Goal: Check status: Check status

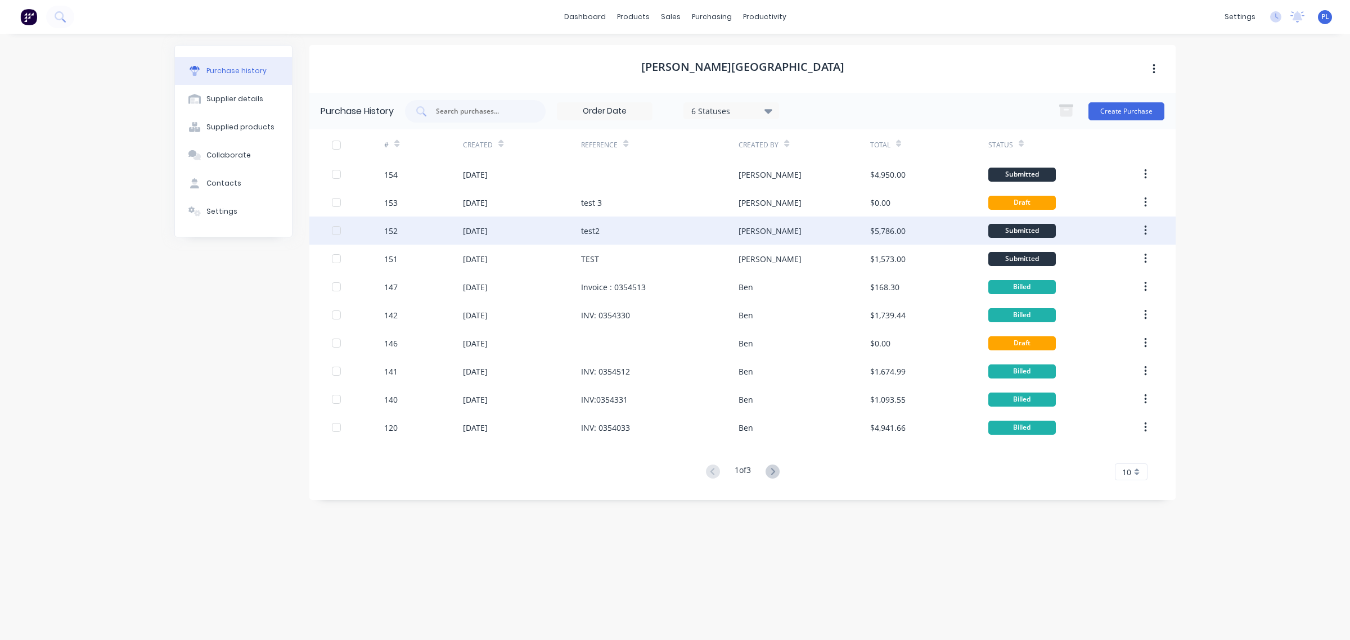
click at [585, 231] on div "test2" at bounding box center [590, 231] width 19 height 12
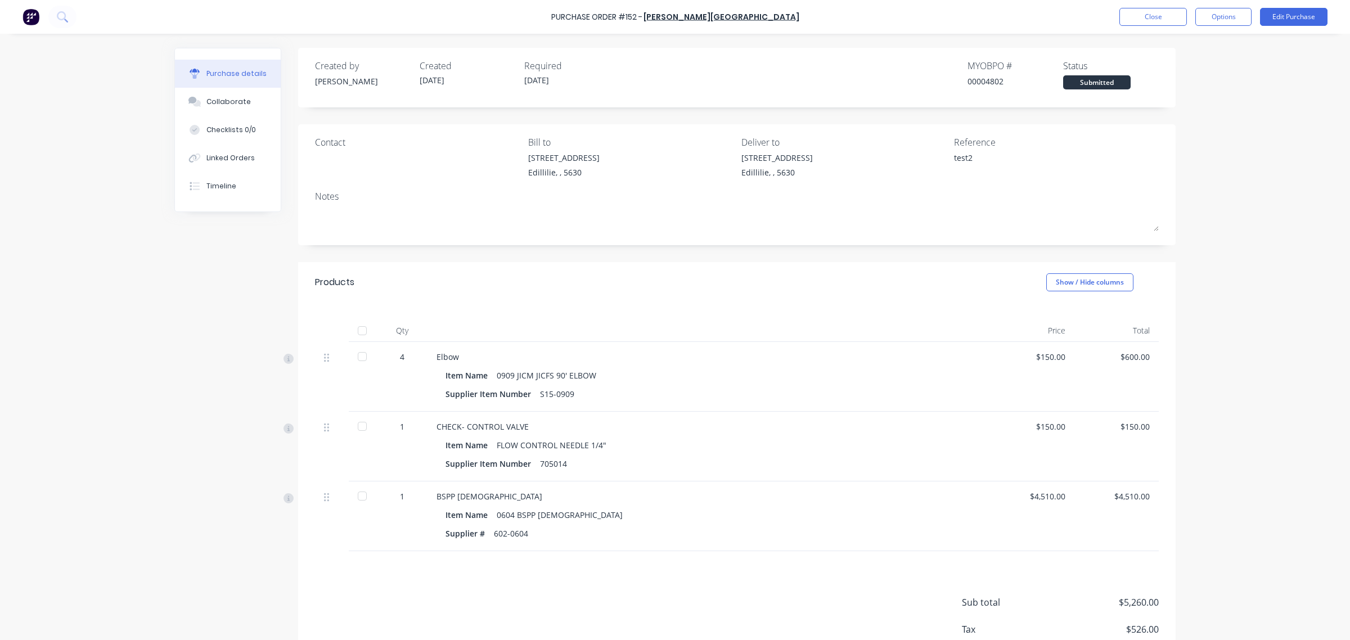
drag, startPoint x: 953, startPoint y: 83, endPoint x: 854, endPoint y: 17, distance: 119.6
click at [1094, 89] on div "Created by [PERSON_NAME] Created [DATE] Required [DATE] MYOB PO # 00004802 Stat…" at bounding box center [736, 74] width 843 height 30
drag, startPoint x: 1181, startPoint y: 24, endPoint x: 1145, endPoint y: 7, distance: 40.0
click at [1145, 7] on div "Purchase Order #152 - [PERSON_NAME] Close Options Edit Purchase" at bounding box center [675, 17] width 1350 height 34
click at [1153, 20] on button "Close" at bounding box center [1152, 17] width 67 height 18
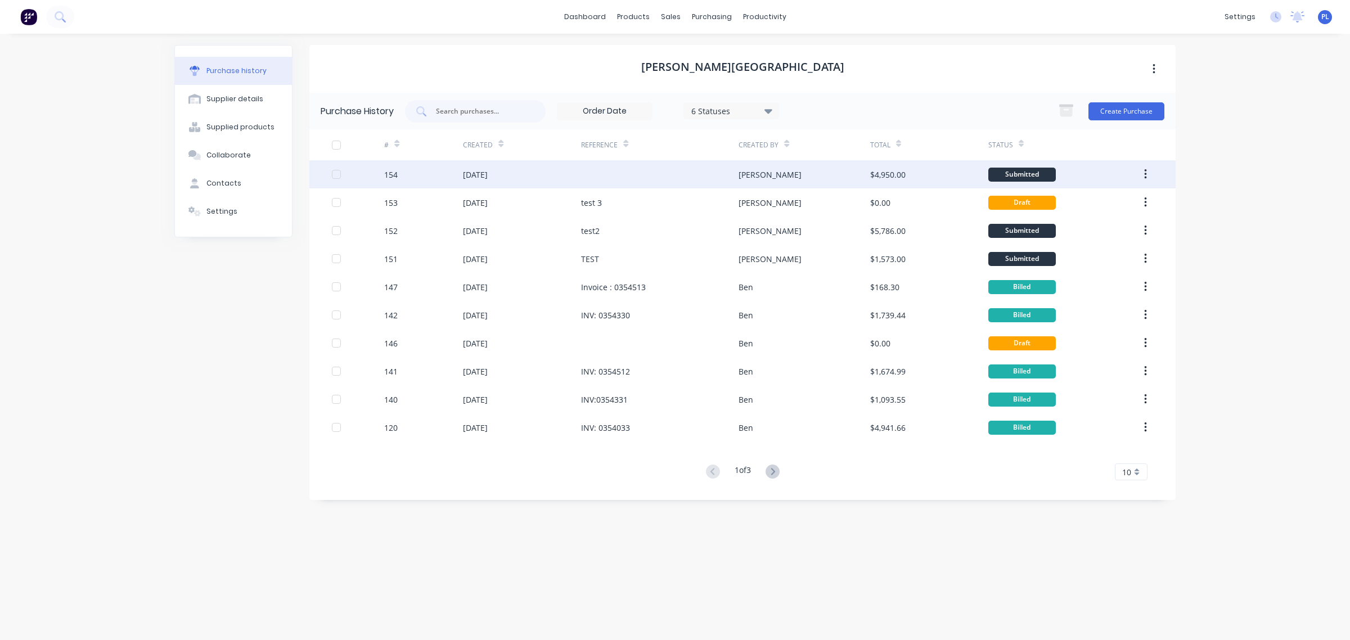
click at [962, 175] on div "$4,950.00" at bounding box center [929, 174] width 118 height 28
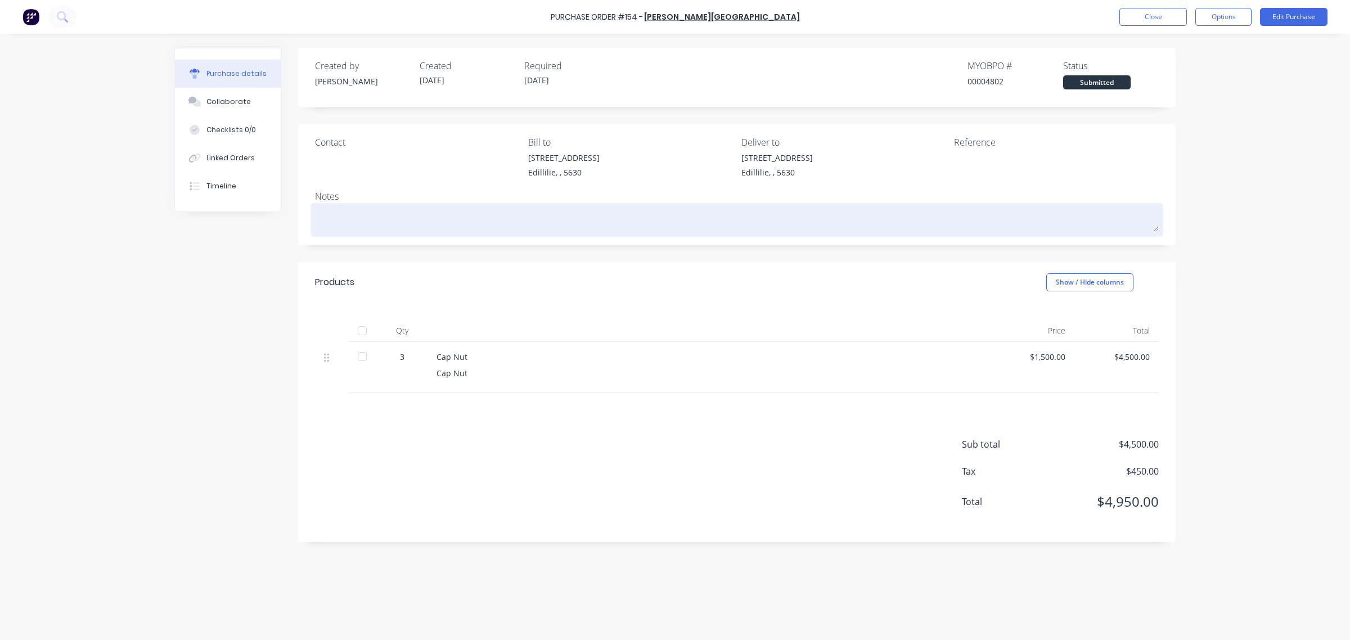
click at [465, 223] on textarea at bounding box center [736, 218] width 843 height 25
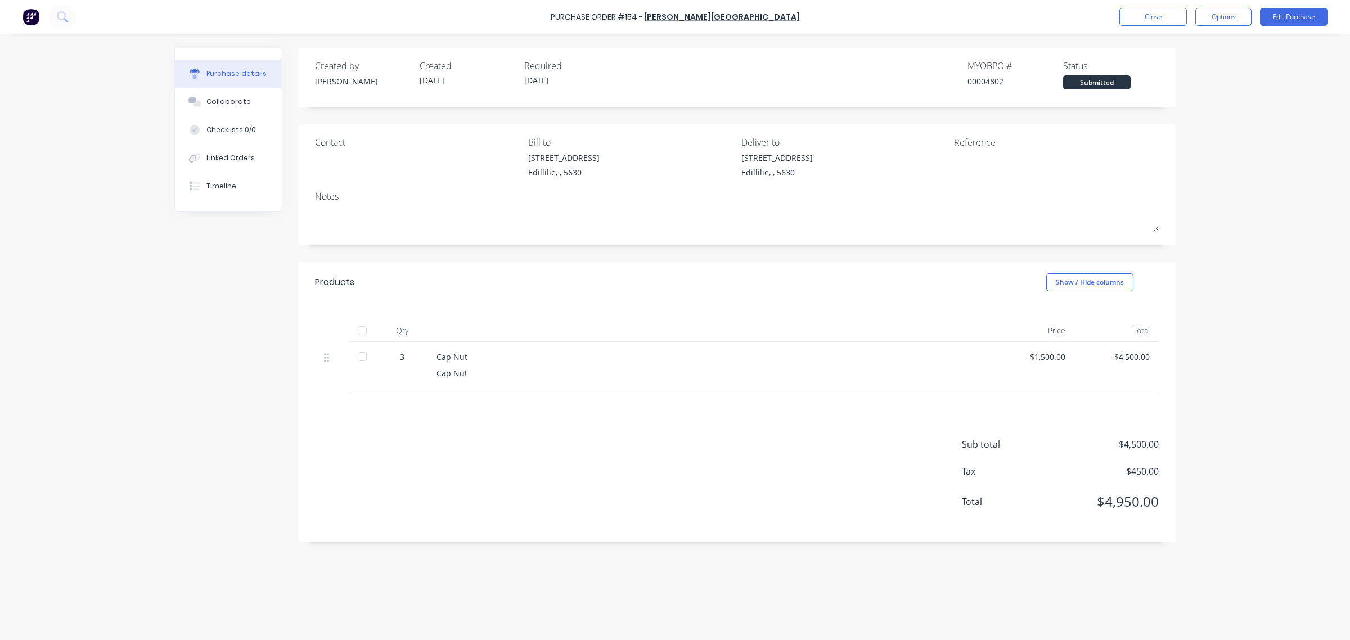
click at [1119, 392] on div "$4,500.00" at bounding box center [1116, 367] width 84 height 51
drag, startPoint x: 584, startPoint y: 493, endPoint x: 405, endPoint y: 268, distance: 287.3
click at [408, 301] on div "Products Show / Hide columns Qty Price Total 3 Cap Nut Cap Nut $1,500.00 $4,500…" at bounding box center [736, 402] width 877 height 280
click at [335, 388] on div at bounding box center [332, 367] width 34 height 51
drag, startPoint x: 386, startPoint y: 328, endPoint x: 747, endPoint y: 460, distance: 384.4
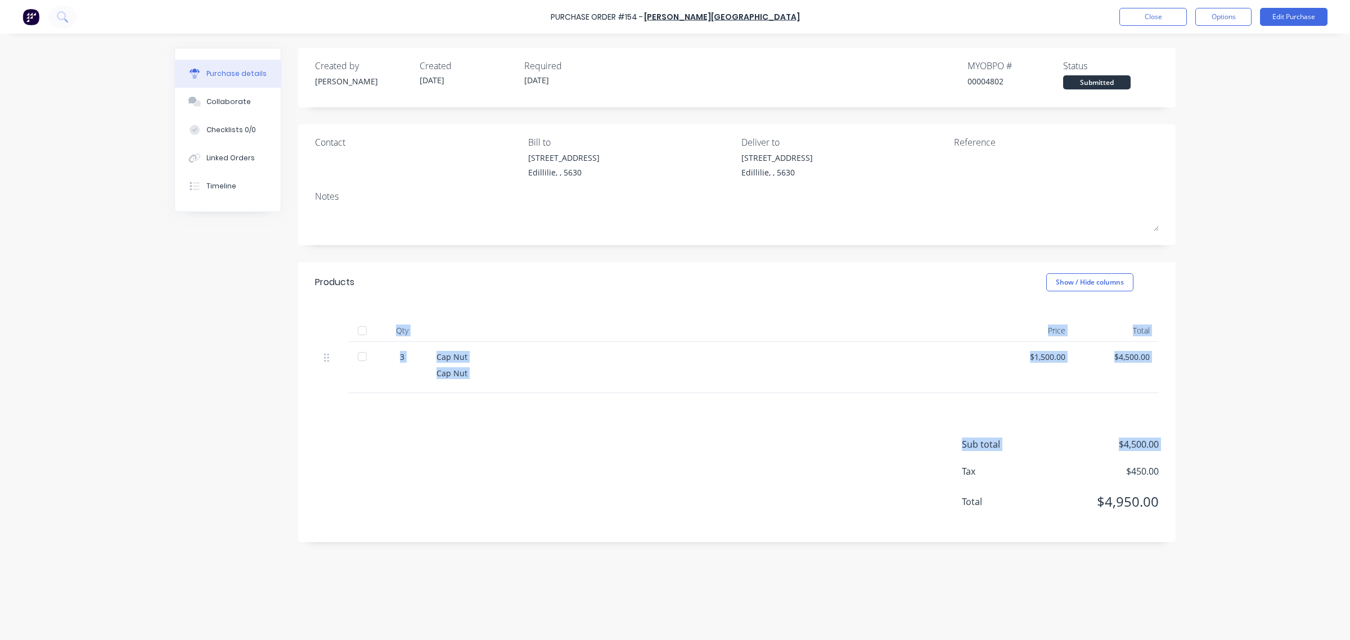
click at [747, 460] on div "Products Show / Hide columns Qty Price Total 3 Cap Nut Cap Nut $1,500.00 $4,500…" at bounding box center [736, 402] width 877 height 280
click at [749, 459] on div "Sub total $4,500.00 Tax $450.00 Total $4,950.00" at bounding box center [736, 467] width 877 height 149
drag, startPoint x: 1165, startPoint y: 389, endPoint x: 324, endPoint y: 325, distance: 843.6
click at [324, 325] on div "Qty Price Total 3 Cap Nut Cap Nut $1,500.00 $4,500.00" at bounding box center [736, 348] width 877 height 91
drag, startPoint x: 688, startPoint y: 403, endPoint x: 576, endPoint y: 380, distance: 113.7
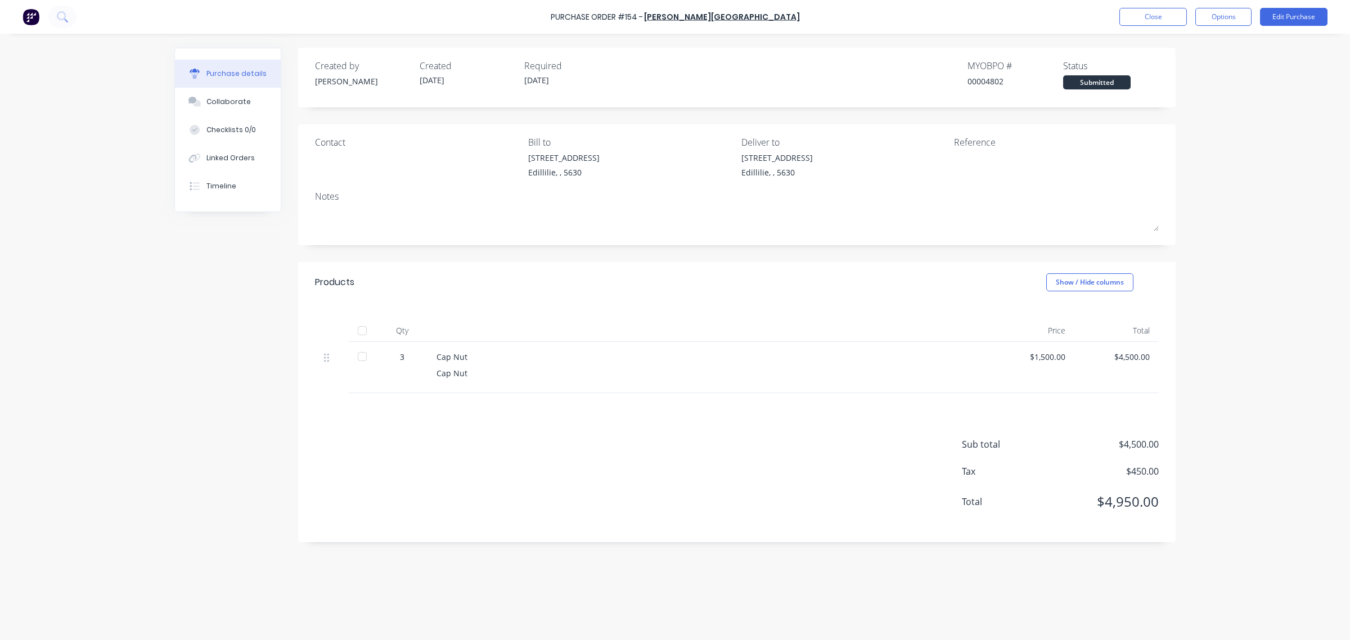
click at [656, 394] on div "Products Show / Hide columns Qty Price Total 3 Cap Nut Cap Nut $1,500.00 $4,500…" at bounding box center [736, 402] width 877 height 280
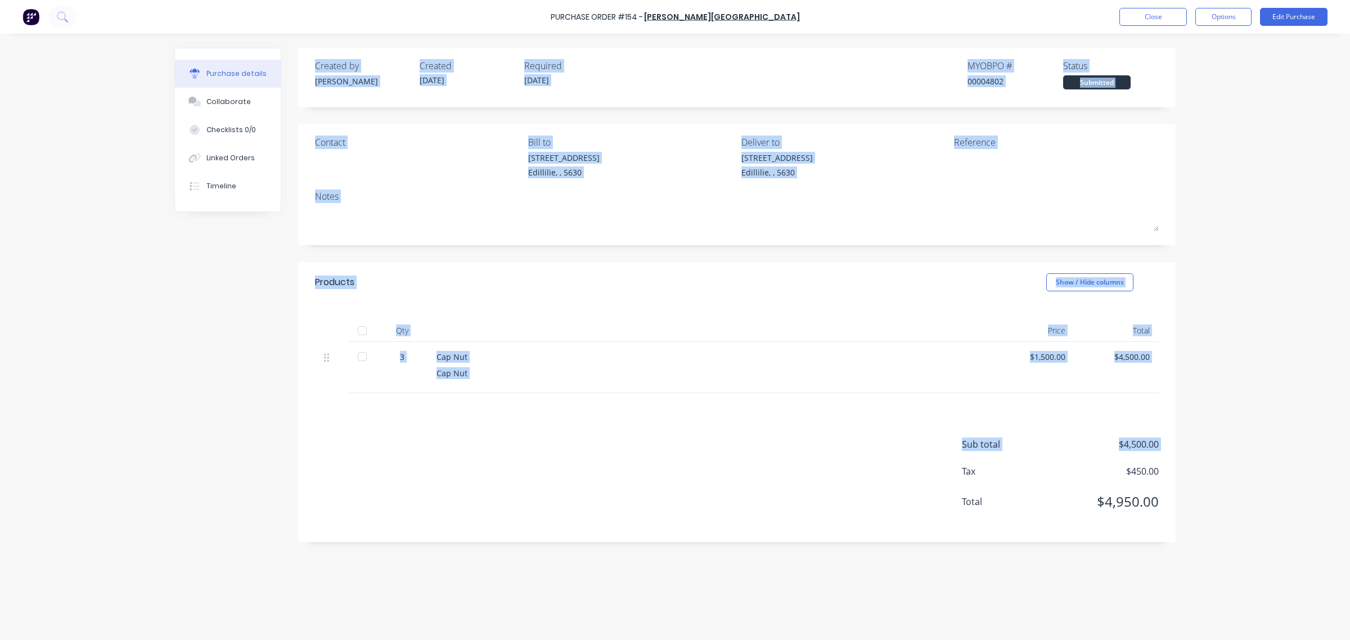
drag, startPoint x: 624, startPoint y: 481, endPoint x: 637, endPoint y: 482, distance: 13.0
click at [637, 482] on div "Purchase details Collaborate Checklists 0/0 Linked Orders Timeline Created by […" at bounding box center [674, 340] width 1001 height 584
click at [599, 381] on div "Cap Nut Cap Nut" at bounding box center [708, 367] width 562 height 51
click at [288, 409] on div "Created by [PERSON_NAME] Created [DATE] Required [DATE] MYOB PO # 00004802 Stat…" at bounding box center [674, 334] width 1001 height 572
click at [635, 344] on div "Cap Nut Cap Nut" at bounding box center [708, 367] width 562 height 51
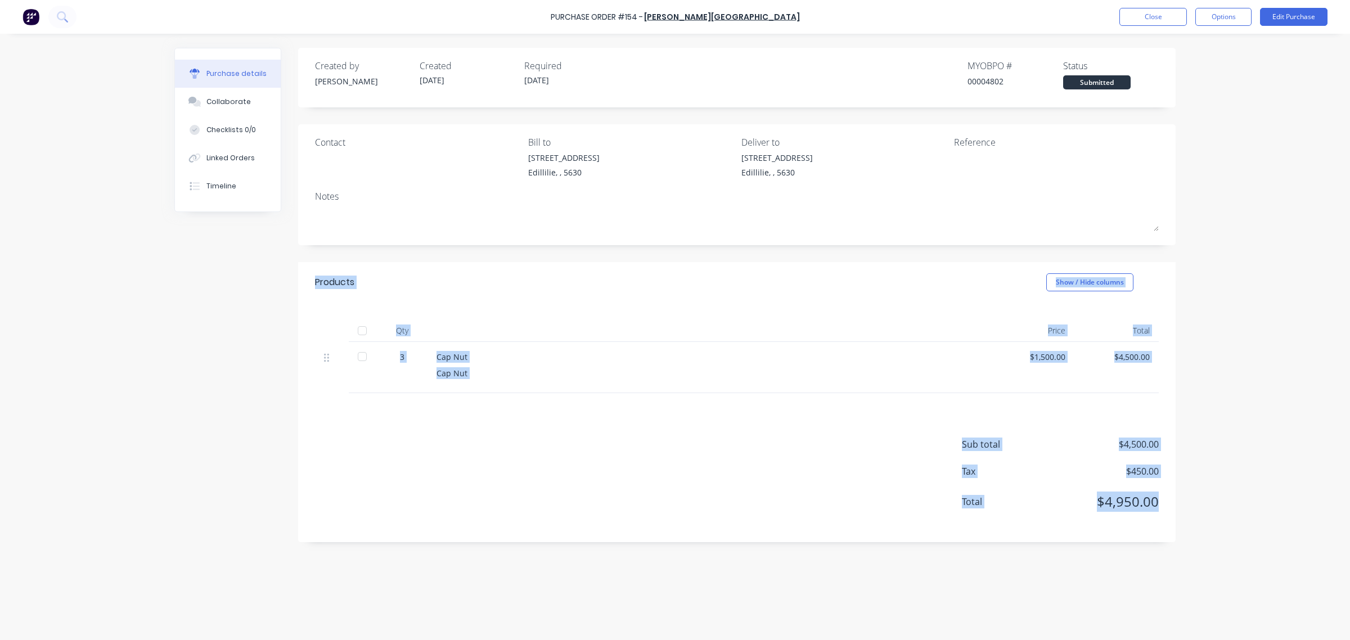
drag, startPoint x: 214, startPoint y: 260, endPoint x: 1157, endPoint y: 603, distance: 1003.6
click at [1164, 603] on div "Created by [PERSON_NAME] Created [DATE] Required [DATE] MYOB PO # 00004802 Stat…" at bounding box center [674, 334] width 1001 height 572
click at [1171, 510] on div "Sub total $4,500.00 Tax $450.00 Total $4,950.00" at bounding box center [736, 467] width 877 height 149
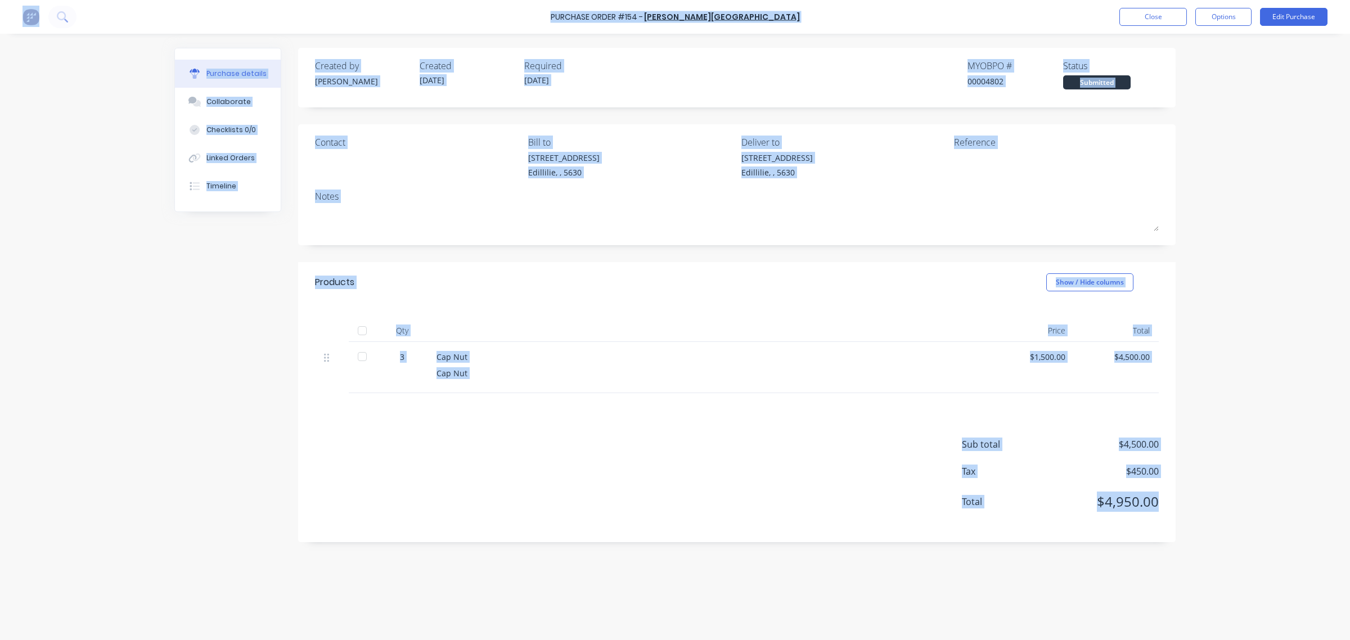
click at [1170, 510] on div "Sub total $4,500.00 Tax $450.00 Total $4,950.00" at bounding box center [736, 467] width 877 height 149
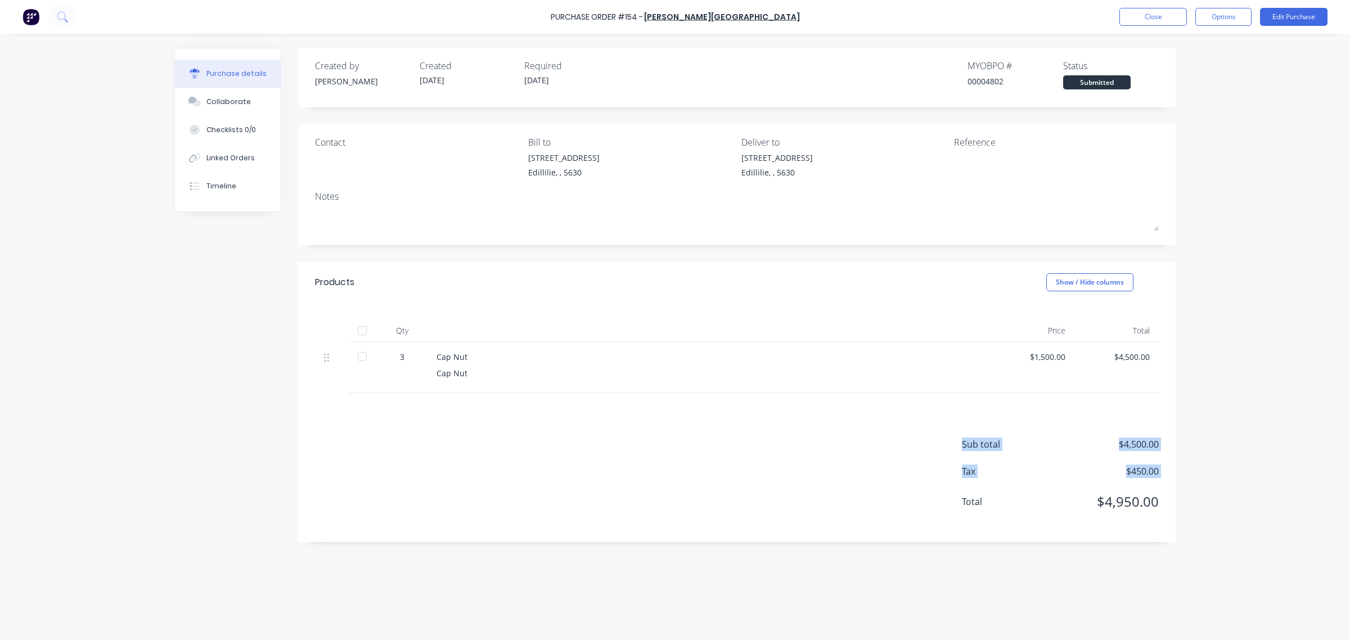
drag, startPoint x: 732, startPoint y: 448, endPoint x: 141, endPoint y: 350, distance: 598.5
click at [141, 380] on div "Purchase Order #154 - [PERSON_NAME] Close Options Edit Purchase Purchase detail…" at bounding box center [675, 320] width 1350 height 640
click at [421, 350] on div "3" at bounding box center [402, 367] width 51 height 51
drag, startPoint x: 427, startPoint y: 356, endPoint x: 1188, endPoint y: 500, distance: 774.4
click at [1168, 501] on div "Products Show / Hide columns Qty Price Total 3 Cap Nut Cap Nut $1,500.00 $4,500…" at bounding box center [736, 402] width 877 height 280
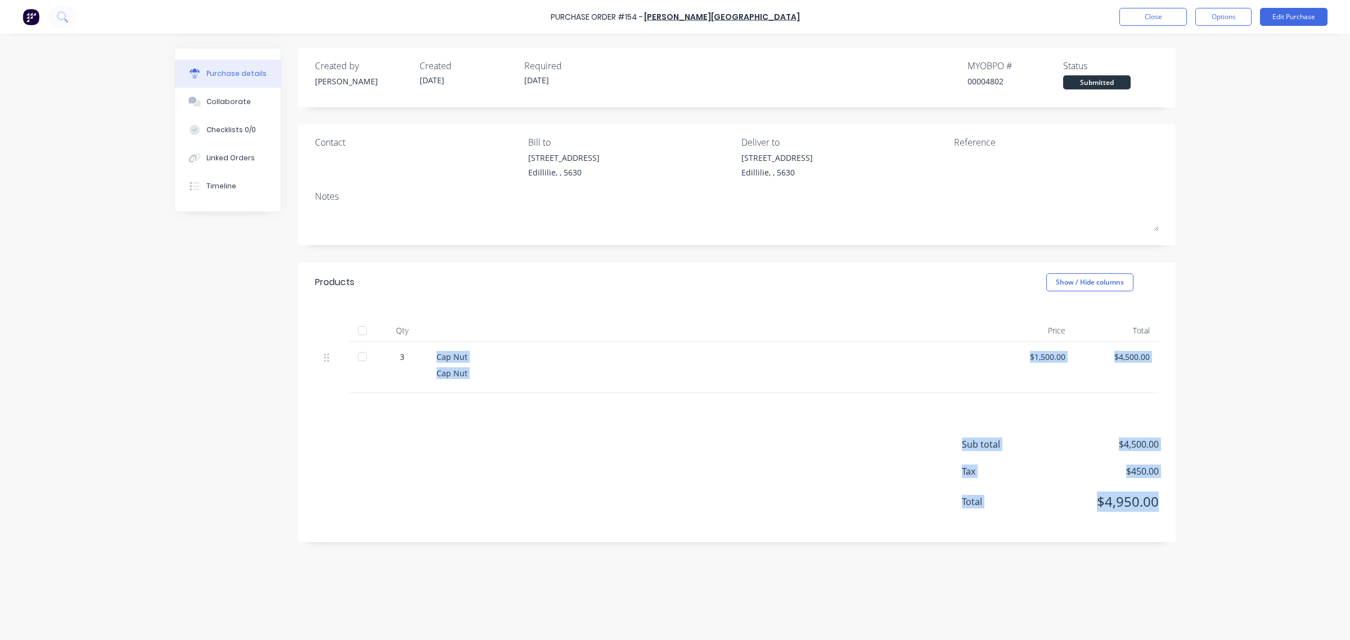
click at [1191, 497] on div "Purchase Order #154 - [PERSON_NAME] Close Options Edit Purchase Purchase detail…" at bounding box center [675, 320] width 1350 height 640
click at [1179, 498] on div "Purchase details Collaborate Checklists 0/0 Linked Orders Timeline Created by […" at bounding box center [674, 303] width 1023 height 584
drag, startPoint x: 1163, startPoint y: 505, endPoint x: 76, endPoint y: 196, distance: 1130.1
click at [76, 196] on div "Purchase Order #154 - [PERSON_NAME] Close Options Edit Purchase Purchase detail…" at bounding box center [675, 320] width 1350 height 640
click at [524, 324] on div at bounding box center [708, 330] width 562 height 22
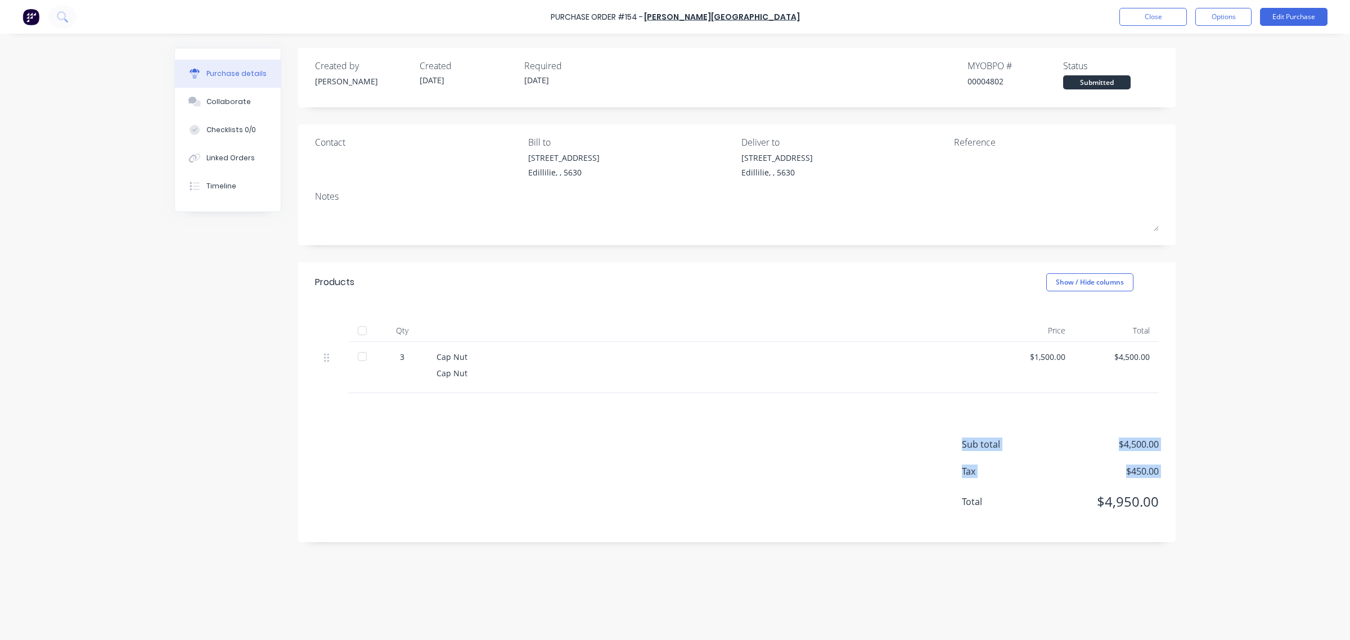
drag, startPoint x: 575, startPoint y: 398, endPoint x: 773, endPoint y: 362, distance: 201.2
click at [928, 439] on div "Sub total $4,500.00 Tax $450.00 Total $4,950.00" at bounding box center [736, 467] width 877 height 149
drag, startPoint x: 760, startPoint y: 460, endPoint x: 872, endPoint y: 505, distance: 120.6
click at [880, 504] on div "Products Show / Hide columns Qty Price Total 3 Cap Nut Cap Nut $1,500.00 $4,500…" at bounding box center [736, 402] width 877 height 280
drag, startPoint x: 847, startPoint y: 509, endPoint x: 817, endPoint y: 549, distance: 50.3
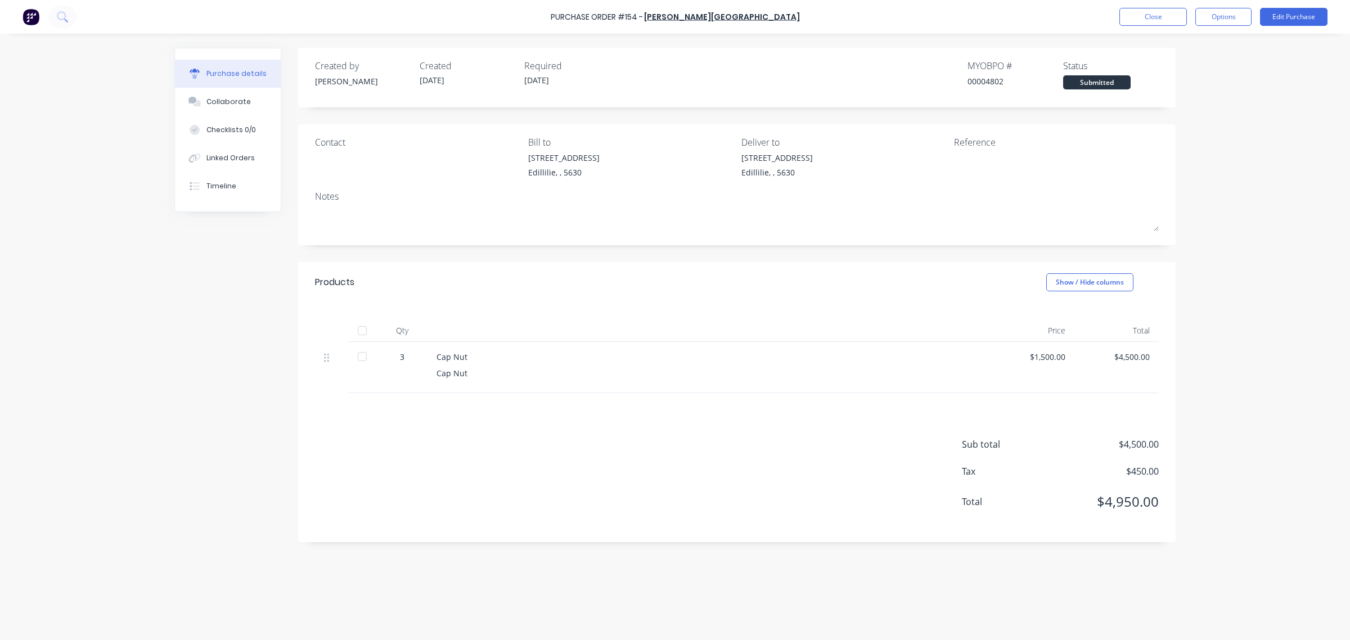
click at [818, 549] on div "Created by [PERSON_NAME] Created [DATE] Required [DATE] MYOB PO # 00004802 Stat…" at bounding box center [674, 334] width 1001 height 572
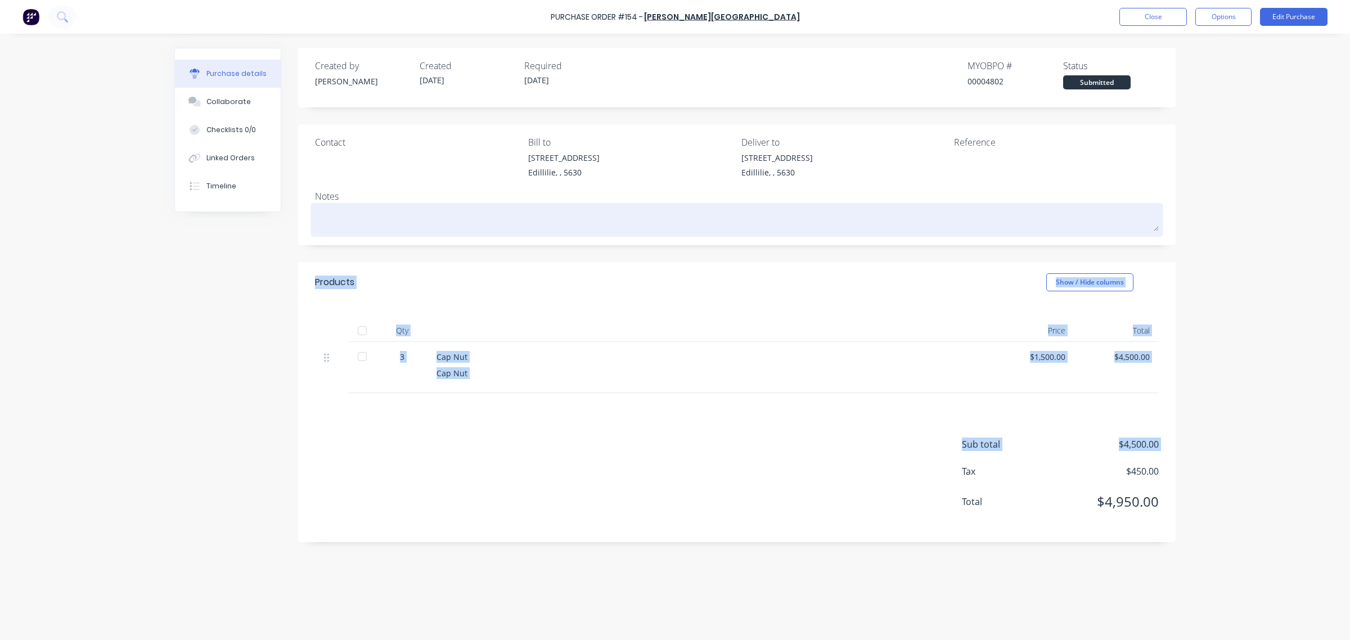
drag, startPoint x: 377, startPoint y: 457, endPoint x: 610, endPoint y: 212, distance: 338.5
click at [617, 212] on div "Created by [PERSON_NAME] Created [DATE] Required [DATE] MYOB PO # 00004802 Stat…" at bounding box center [736, 295] width 877 height 494
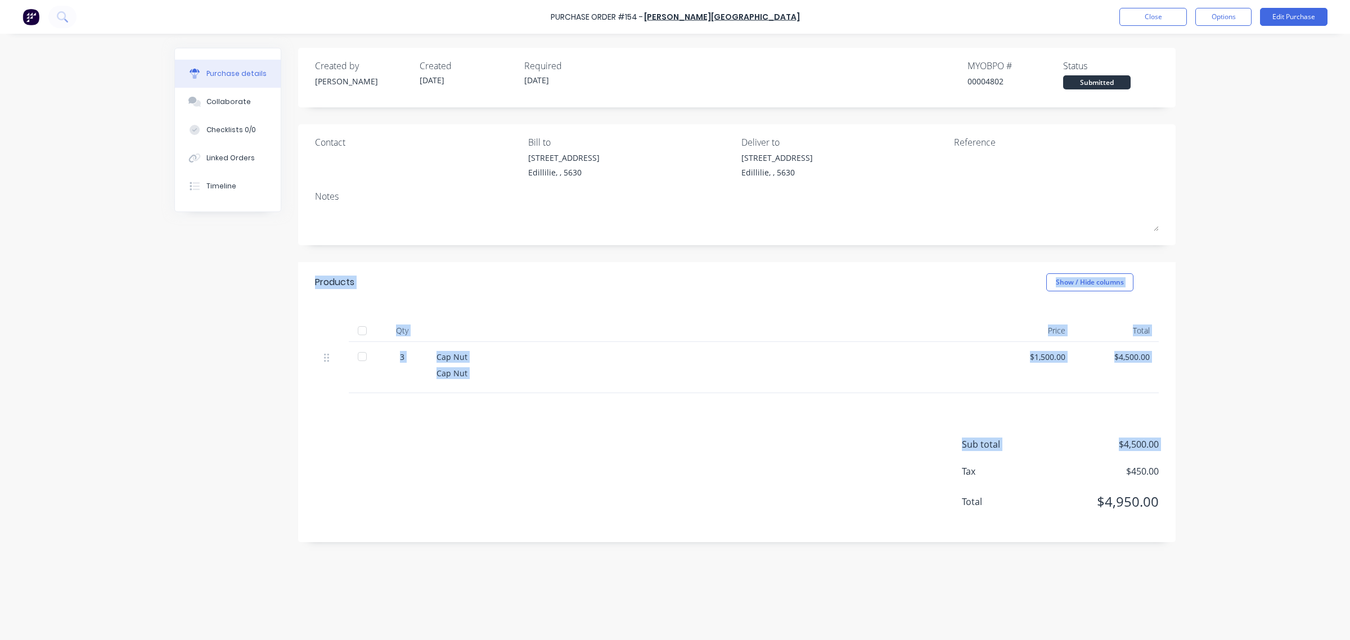
drag, startPoint x: 597, startPoint y: 473, endPoint x: 589, endPoint y: 473, distance: 8.5
click at [595, 473] on div "Sub total $4,500.00 Tax $450.00 Total $4,950.00" at bounding box center [736, 467] width 877 height 149
click at [428, 549] on div "Created by [PERSON_NAME] Created [DATE] Required [DATE] MYOB PO # 00004802 Stat…" at bounding box center [674, 334] width 1001 height 572
drag, startPoint x: 330, startPoint y: 357, endPoint x: 1013, endPoint y: 546, distance: 708.8
click at [1012, 552] on div "Created by [PERSON_NAME] Created [DATE] Required [DATE] MYOB PO # 00004802 Stat…" at bounding box center [674, 334] width 1001 height 572
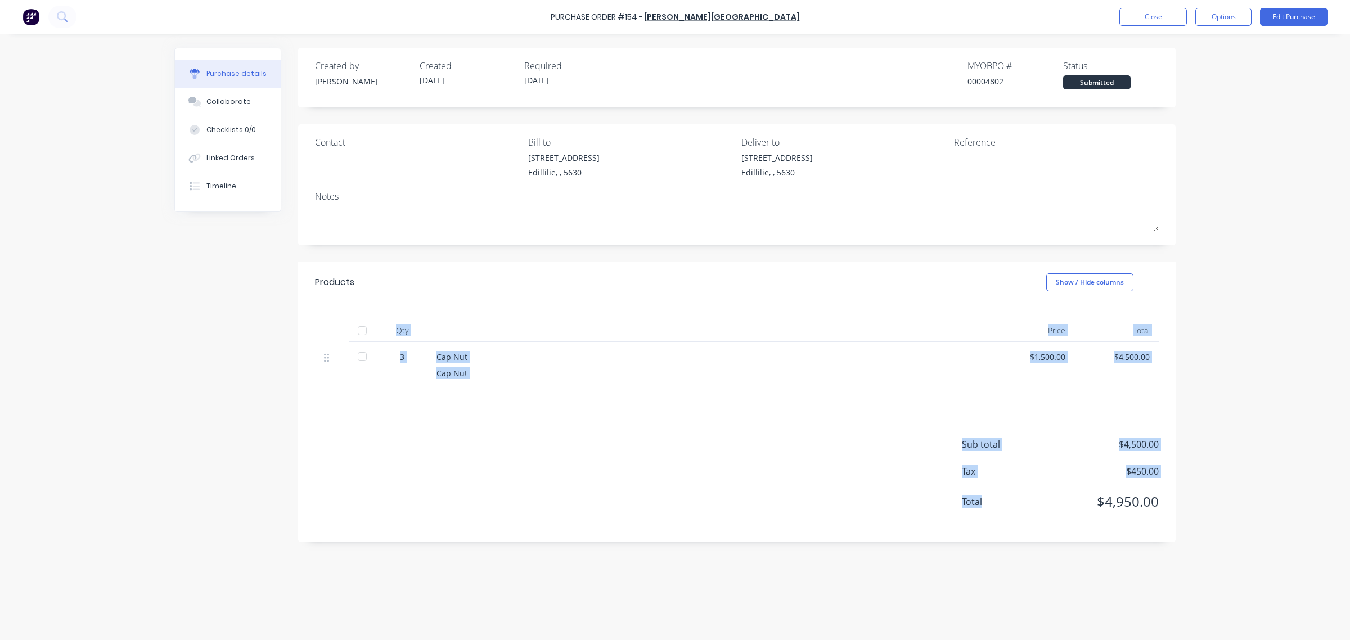
click at [1008, 521] on div "Sub total $4,500.00 Tax $450.00 Total $4,950.00" at bounding box center [1060, 481] width 197 height 88
drag, startPoint x: 1219, startPoint y: 521, endPoint x: 395, endPoint y: 425, distance: 828.8
click at [201, 255] on div "Purchase Order #154 - [PERSON_NAME] Close Options Edit Purchase Purchase detail…" at bounding box center [675, 320] width 1350 height 640
drag, startPoint x: 941, startPoint y: 310, endPoint x: 969, endPoint y: 270, distance: 49.3
click at [941, 309] on div "Qty Price Total 3 Cap Nut Cap Nut $1,500.00 $4,500.00" at bounding box center [736, 348] width 877 height 91
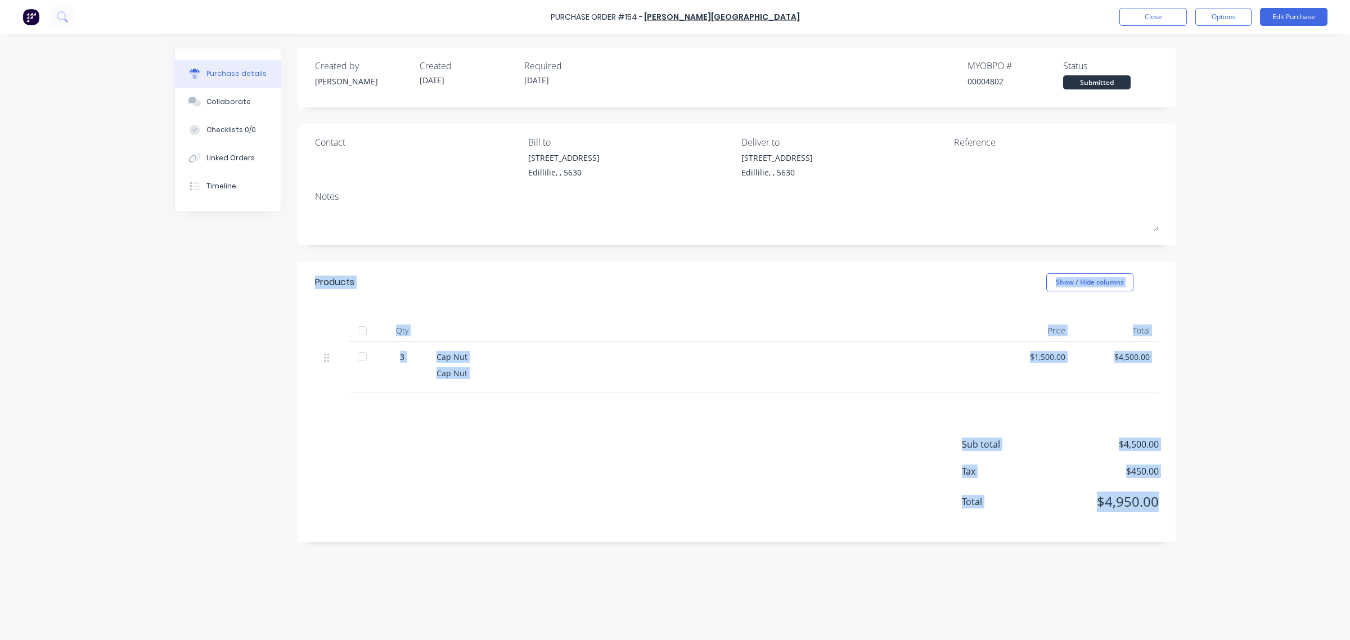
click at [1062, 302] on div "Products Show / Hide columns" at bounding box center [736, 282] width 877 height 40
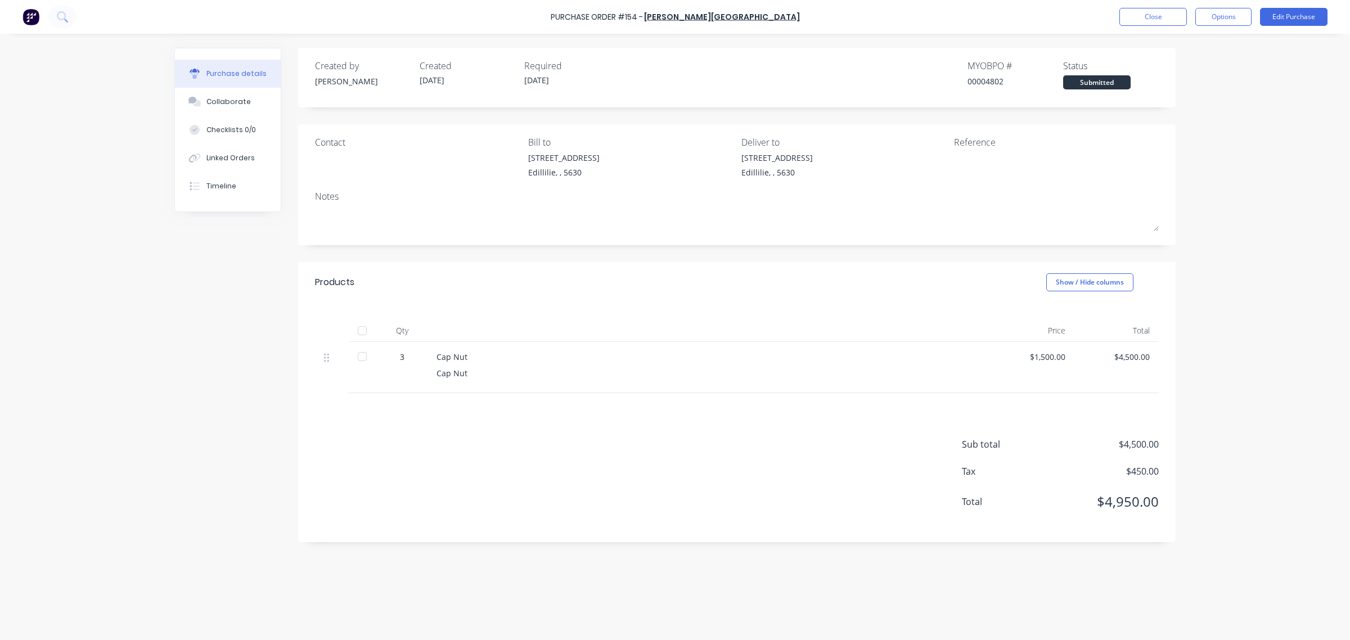
click at [1052, 323] on div "Price" at bounding box center [1032, 330] width 84 height 22
click at [1059, 370] on div "$1,500.00" at bounding box center [1032, 367] width 84 height 51
drag, startPoint x: 965, startPoint y: 342, endPoint x: 2197, endPoint y: 508, distance: 1243.1
click at [1349, 508] on html "Purchase Order #154 - [PERSON_NAME] Close Options Edit Purchase Purchase detail…" at bounding box center [675, 320] width 1350 height 640
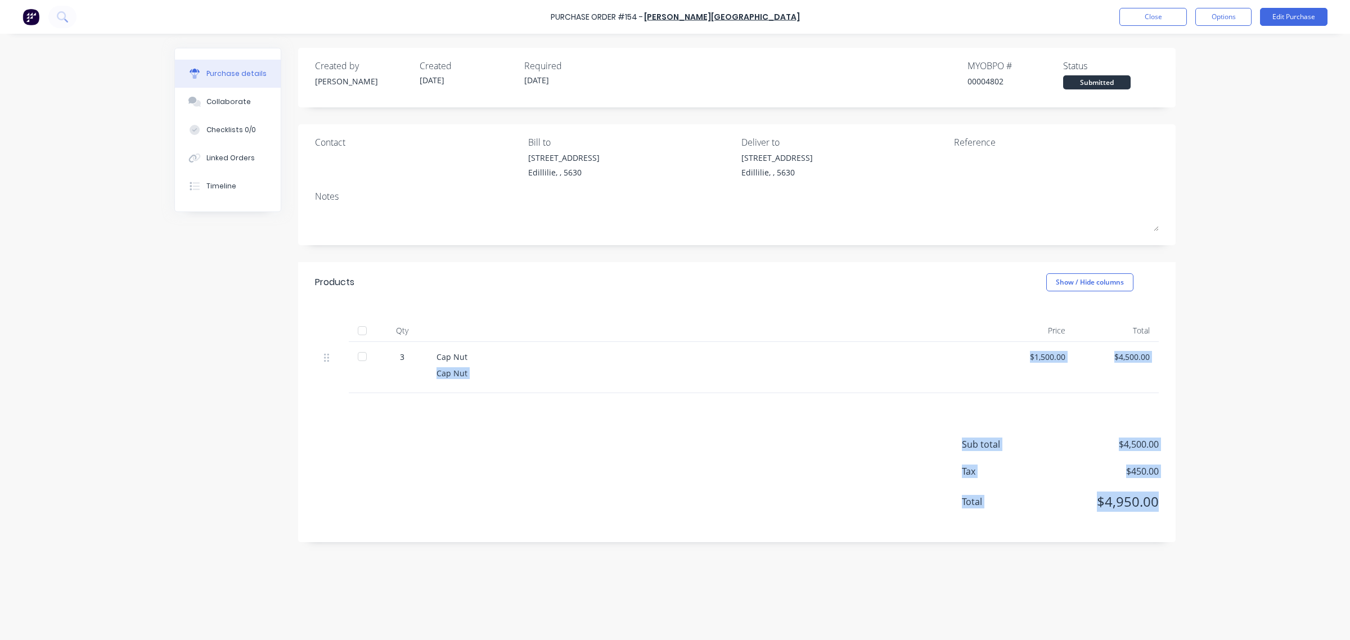
click at [1080, 518] on div "Sub total $4,500.00 Tax $450.00 Total $4,950.00" at bounding box center [1060, 481] width 197 height 88
